Goal: Task Accomplishment & Management: Use online tool/utility

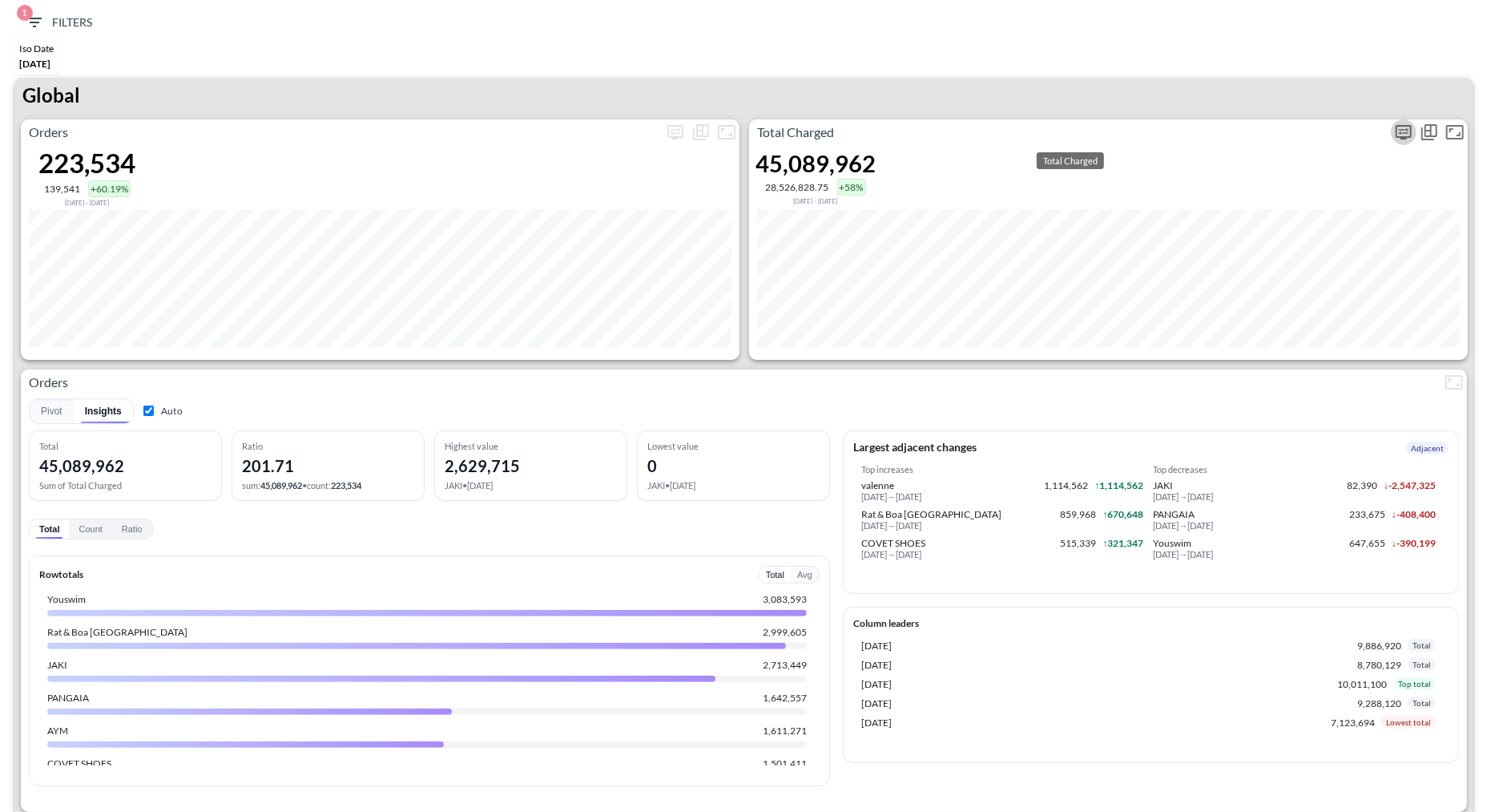
click at [1396, 131] on icon "more" at bounding box center [1404, 131] width 16 height 14
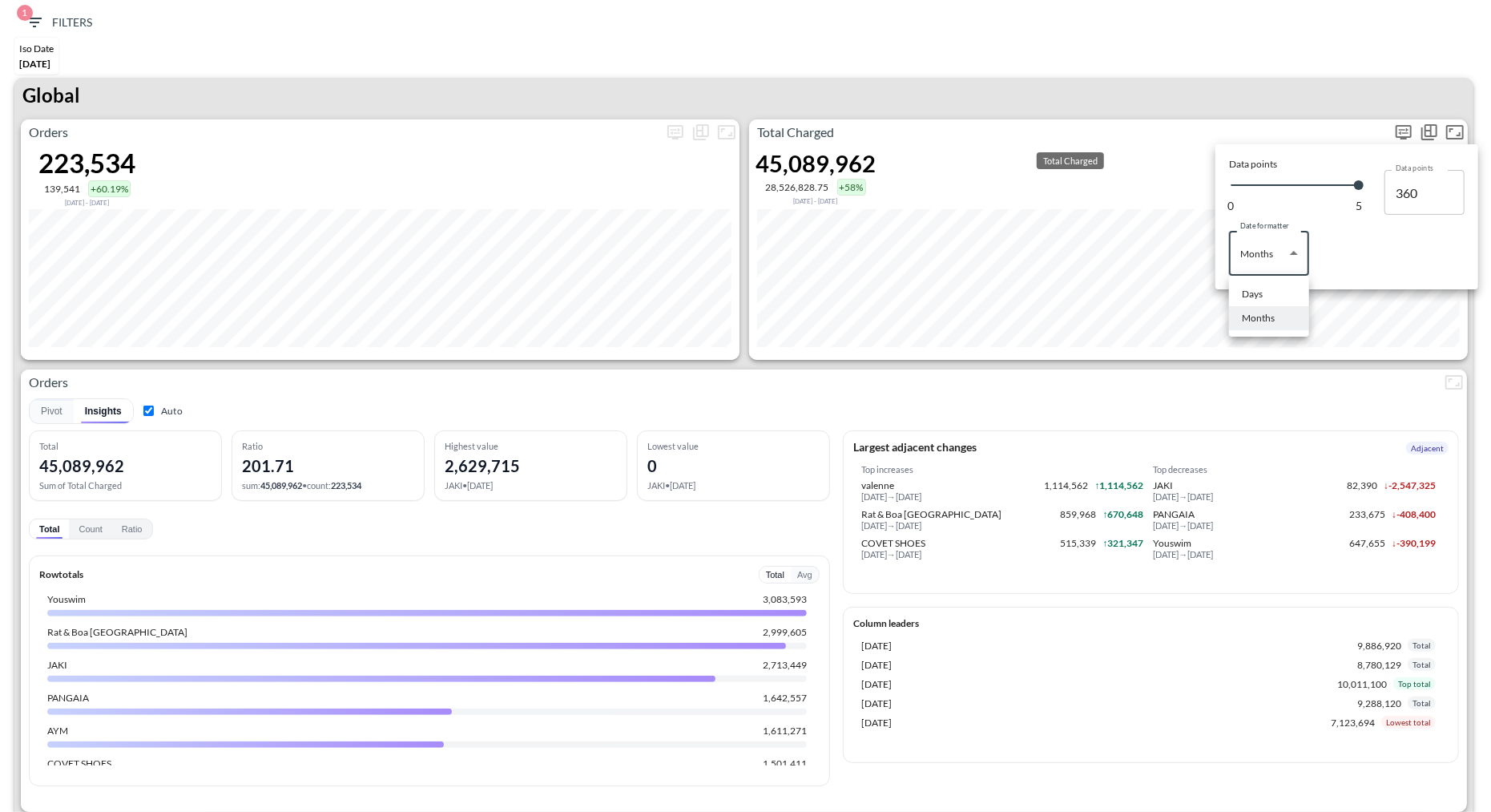
click at [1295, 258] on body "BI.P.EYE, Interactive Analytics Dashboards 1 Filters Iso Date May 01, 2025 Glob…" at bounding box center [746, 406] width 1491 height 812
click at [1253, 306] on li "Months" at bounding box center [1269, 318] width 80 height 24
click at [1271, 265] on div at bounding box center [746, 406] width 1491 height 812
click at [1258, 256] on div at bounding box center [746, 406] width 1491 height 812
click at [1261, 253] on body "BI.P.EYE, Interactive Analytics Dashboards 1 Filters Iso Date May 01, 2025 Glob…" at bounding box center [746, 406] width 1491 height 812
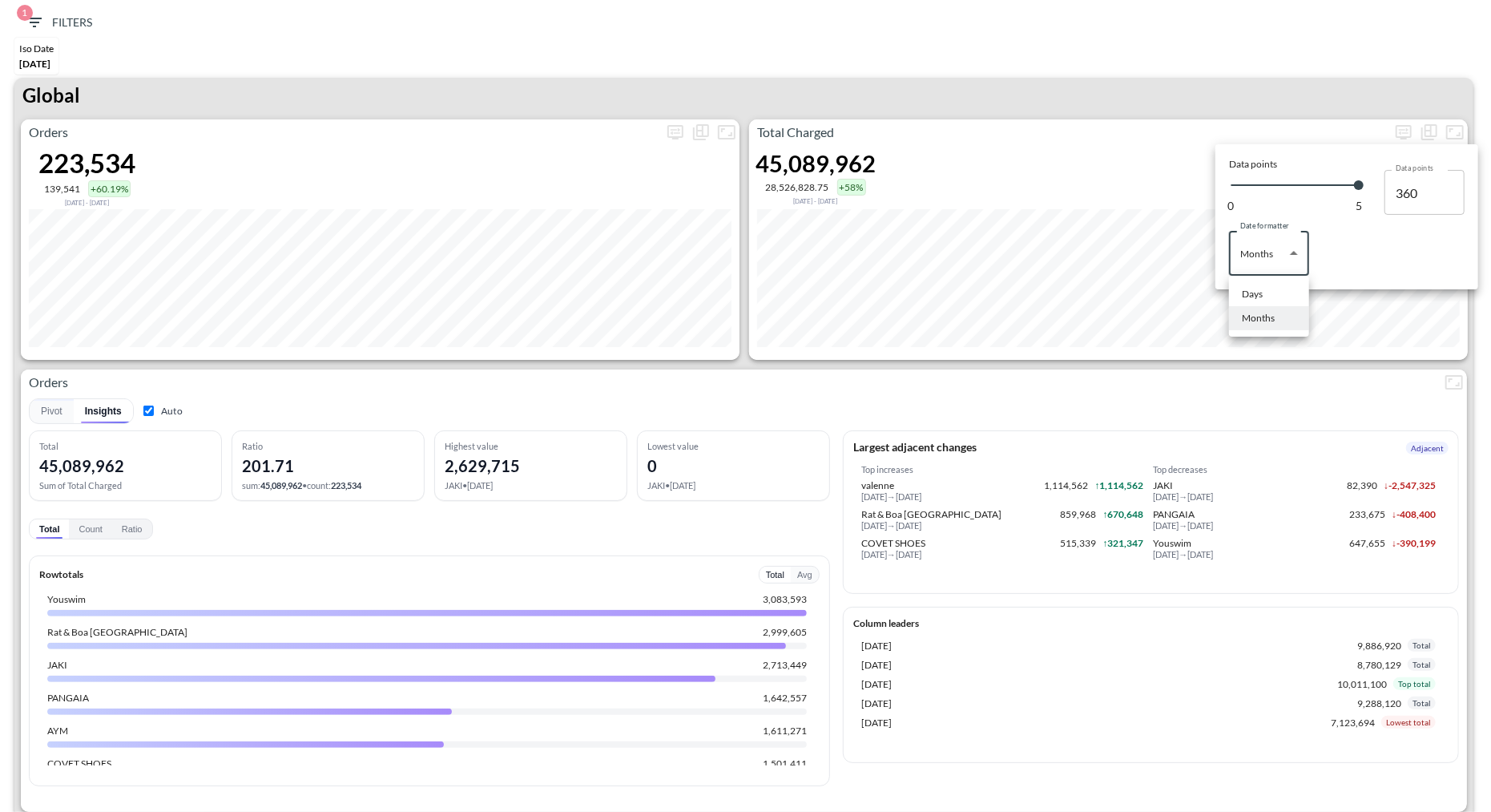
click at [1246, 286] on li "Days" at bounding box center [1269, 294] width 80 height 24
type input "Days"
type input "141"
click at [1144, 61] on div at bounding box center [746, 406] width 1491 height 812
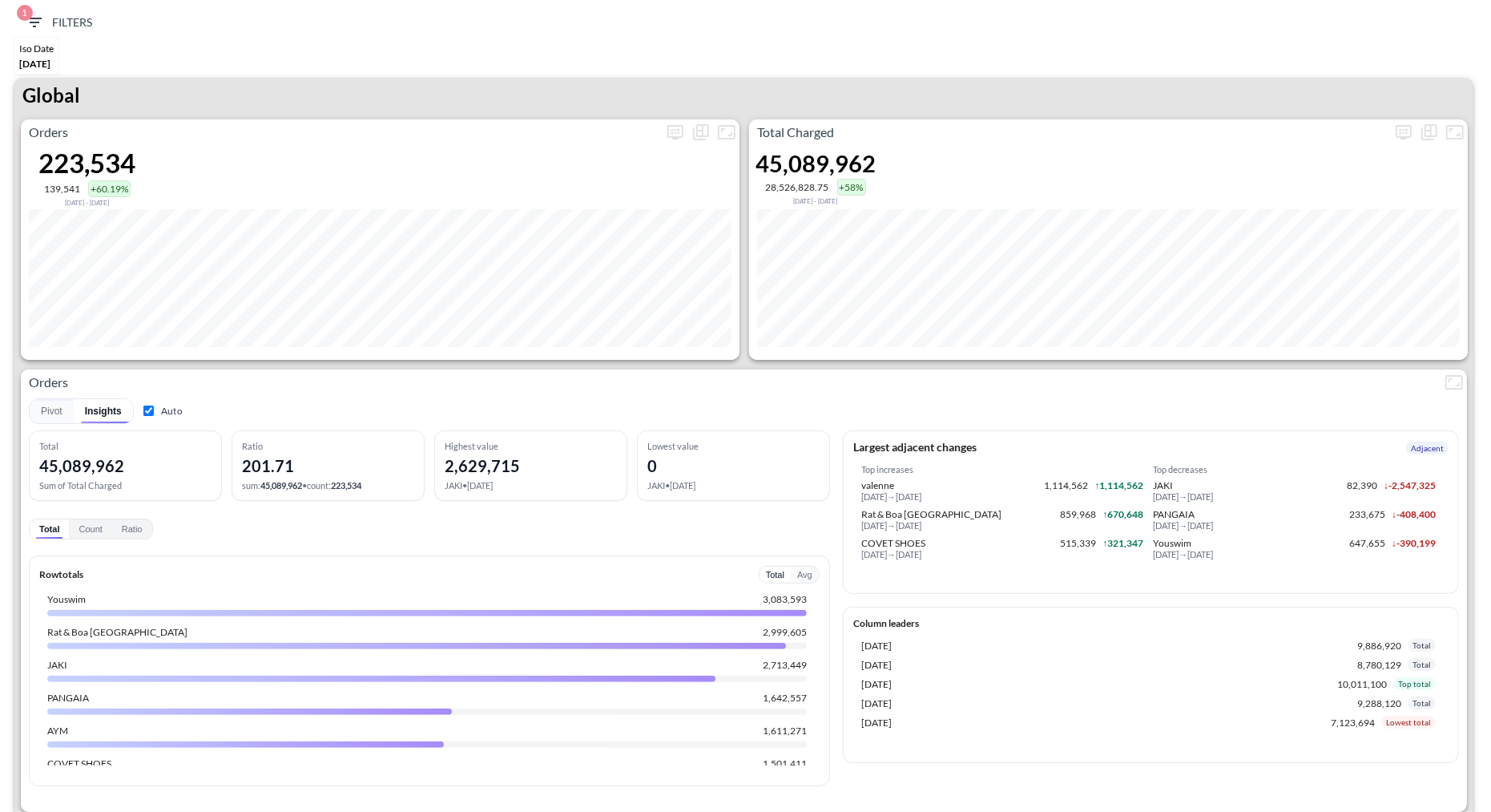
click at [683, 82] on div "Global" at bounding box center [744, 98] width 1459 height 42
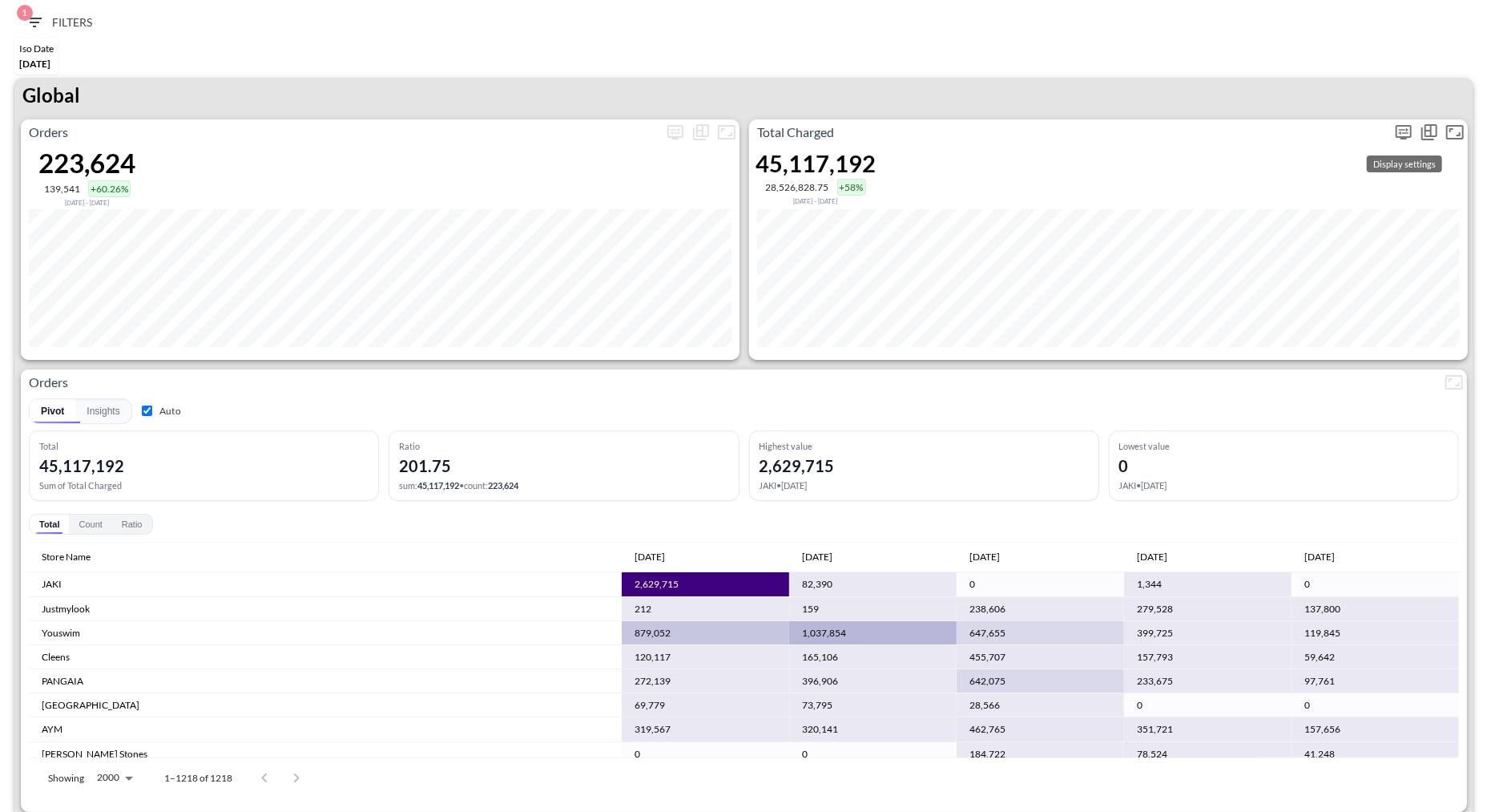
click at [1400, 127] on icon "more" at bounding box center [1404, 131] width 19 height 19
click at [1265, 263] on body "BI.P.EYE, Interactive Analytics Dashboards 1 Filters Iso Date May 01, 2025 Glob…" at bounding box center [746, 406] width 1491 height 812
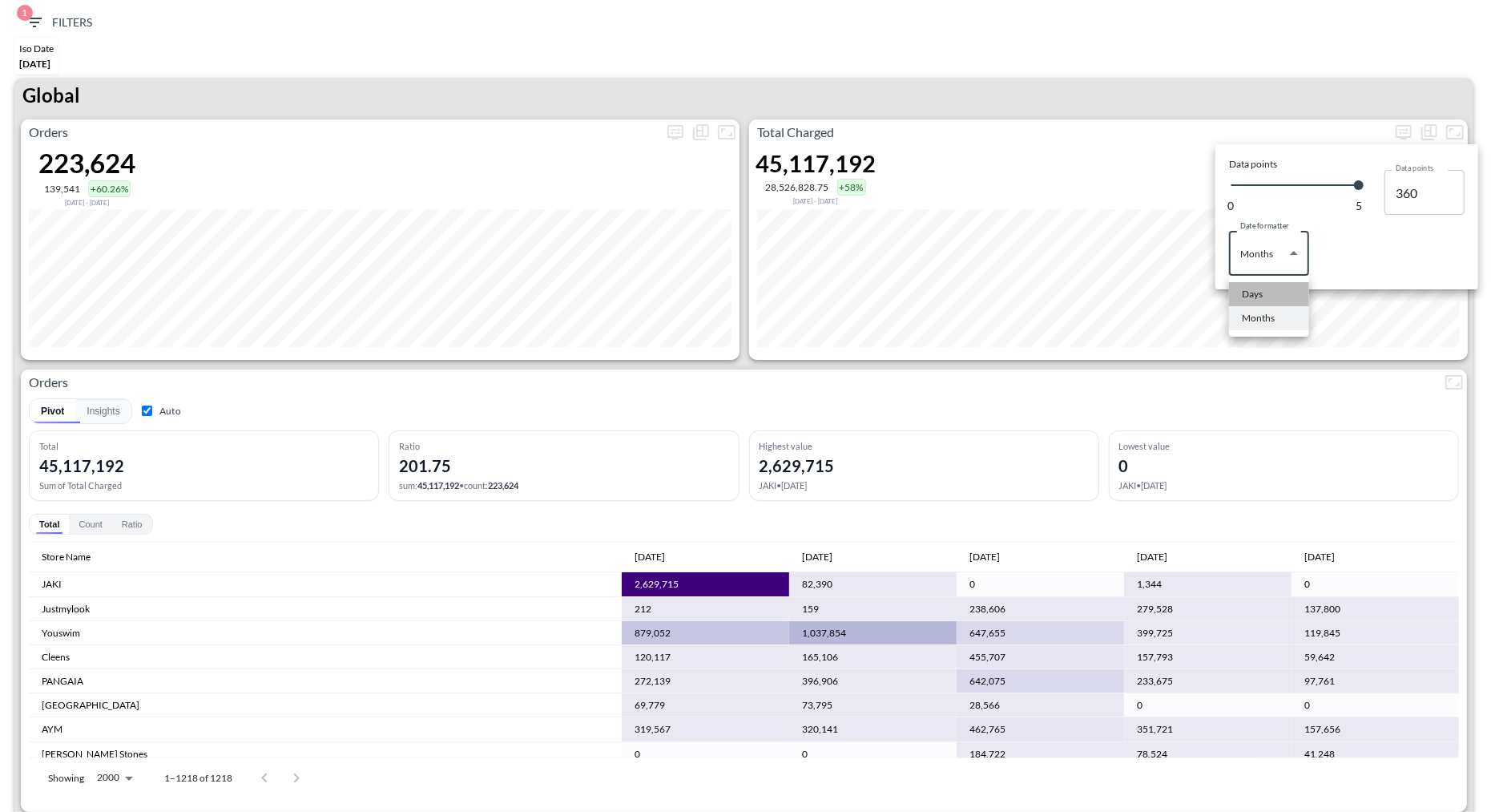
click at [1261, 297] on div "Days" at bounding box center [1252, 294] width 21 height 14
type input "Days"
type input "141"
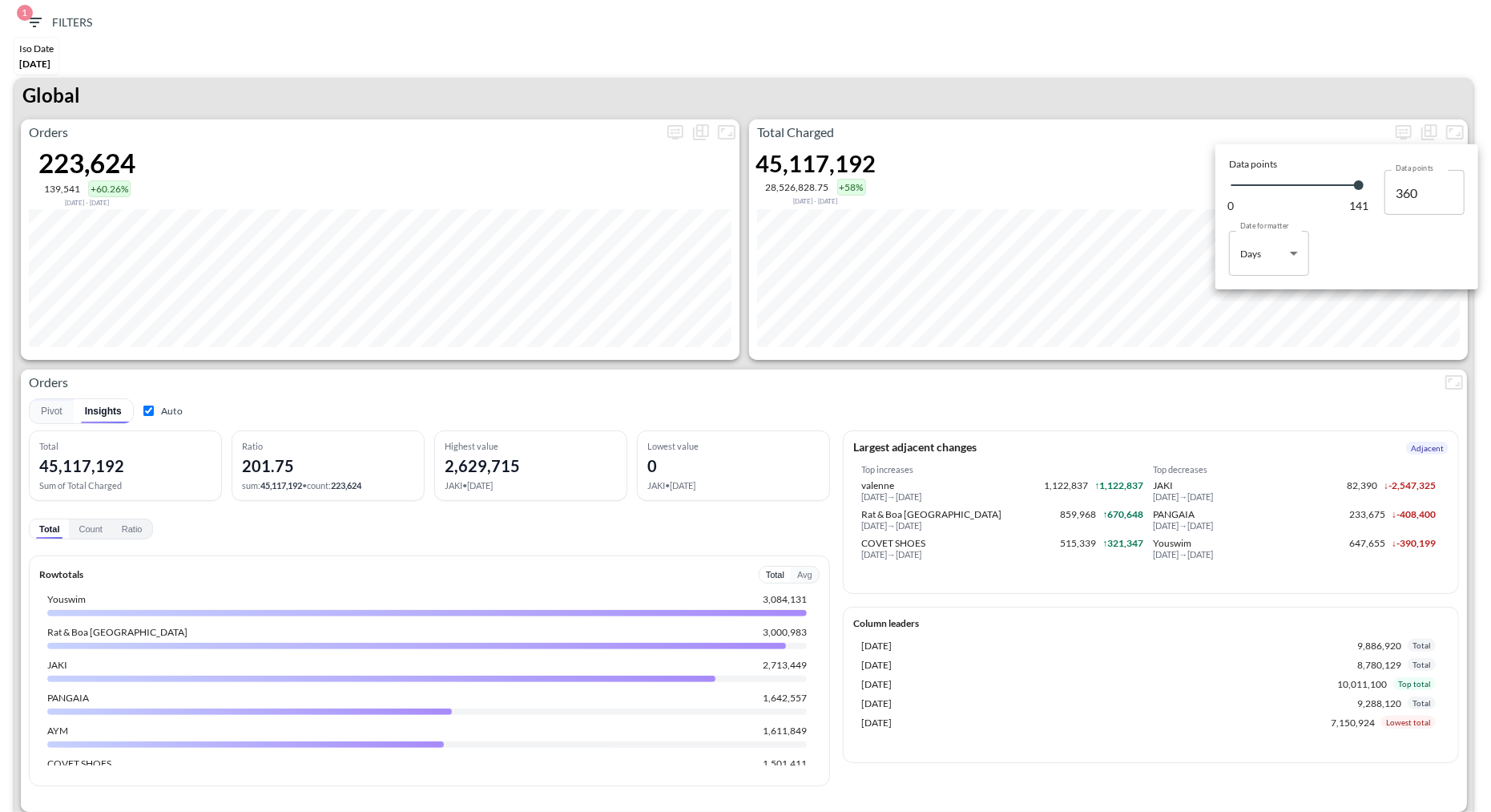
click at [1285, 429] on div at bounding box center [746, 406] width 1491 height 812
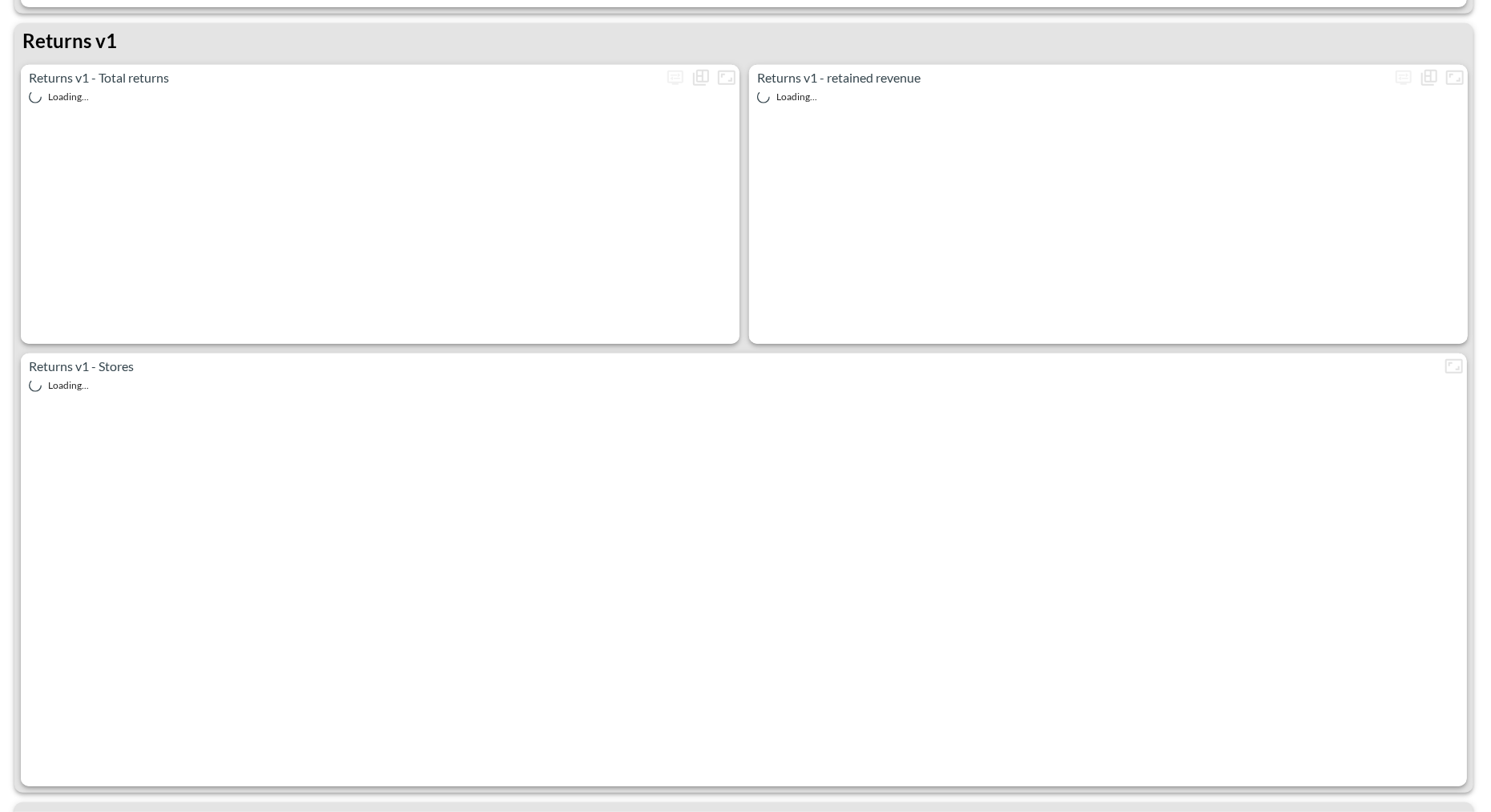
scroll to position [801, 0]
